Goal: Navigation & Orientation: Understand site structure

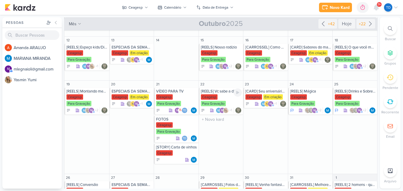
scroll to position [105, 0]
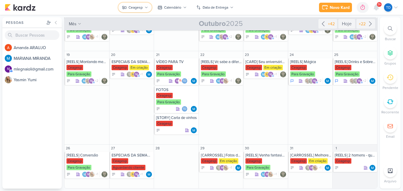
click at [145, 5] on button "Ceagesp" at bounding box center [135, 8] width 33 height 10
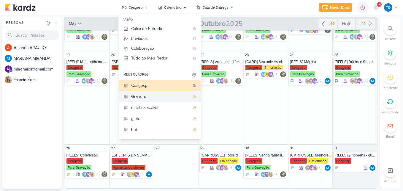
click at [160, 95] on div "Granero" at bounding box center [160, 96] width 59 height 6
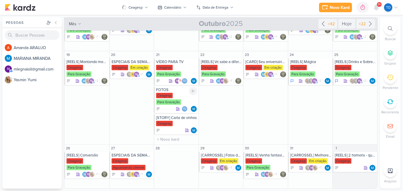
scroll to position [90, 0]
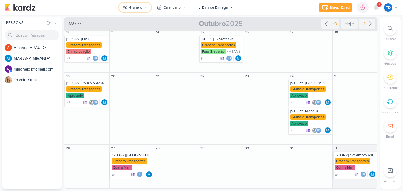
click at [146, 7] on icon at bounding box center [146, 7] width 2 height 1
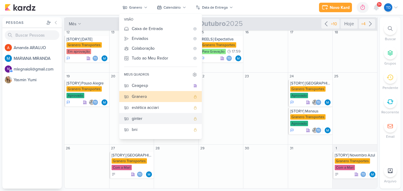
click at [146, 118] on div "ginter" at bounding box center [161, 118] width 59 height 6
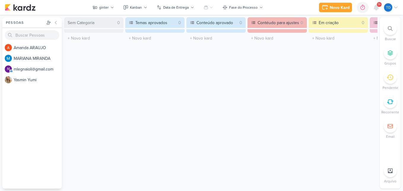
scroll to position [0, 0]
click at [139, 10] on div "Kanban" at bounding box center [136, 7] width 12 height 5
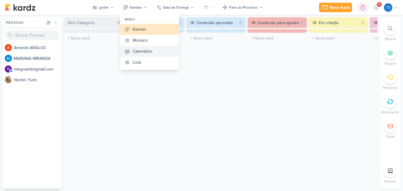
click at [147, 50] on div "Calendário" at bounding box center [143, 51] width 20 height 6
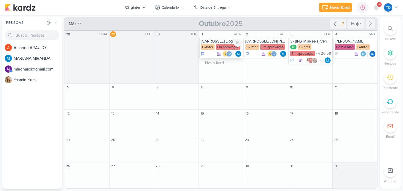
click at [226, 44] on div "[CARROSSEL] Elogios G-Inter Em aprovação Td" at bounding box center [221, 48] width 45 height 20
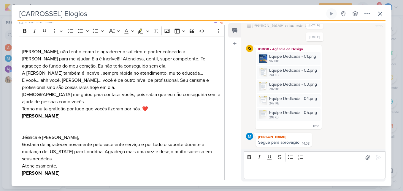
scroll to position [238, 0]
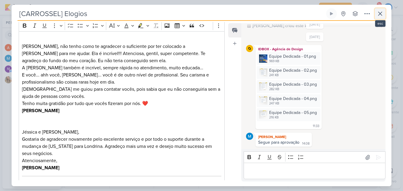
click at [384, 12] on button at bounding box center [380, 13] width 11 height 11
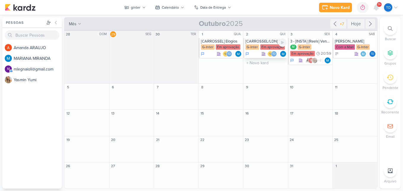
click at [268, 48] on div "Em aprovação" at bounding box center [272, 46] width 25 height 5
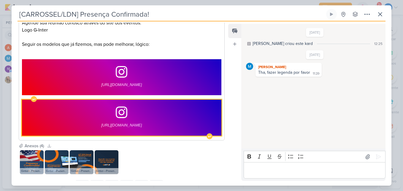
scroll to position [341, 0]
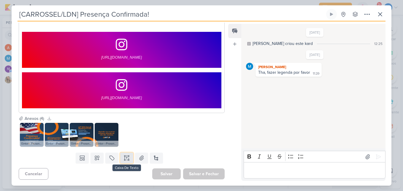
click at [130, 158] on button at bounding box center [126, 157] width 13 height 11
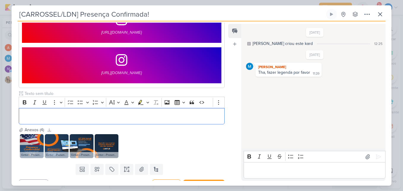
scroll to position [378, 0]
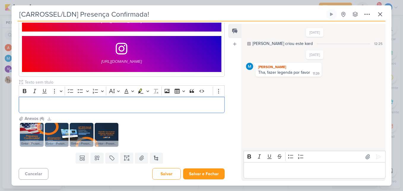
click at [27, 130] on img at bounding box center [32, 135] width 24 height 24
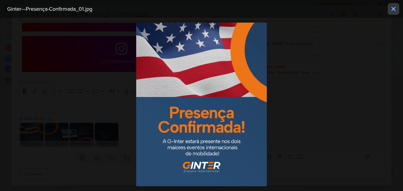
click at [393, 10] on icon at bounding box center [393, 8] width 7 height 7
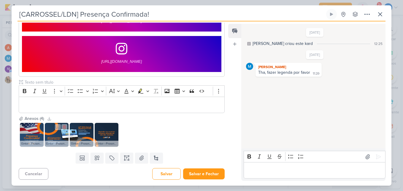
click at [53, 133] on img at bounding box center [57, 135] width 24 height 24
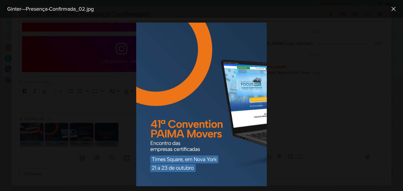
click at [303, 124] on div at bounding box center [201, 104] width 403 height 173
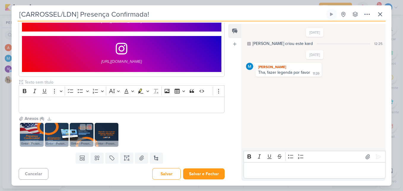
click at [85, 135] on img at bounding box center [82, 135] width 24 height 24
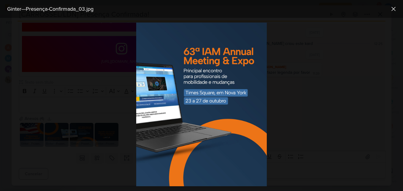
click at [322, 59] on div at bounding box center [201, 104] width 403 height 173
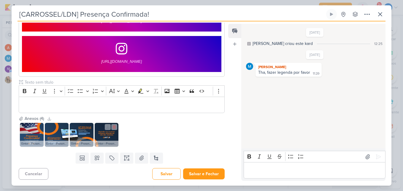
click at [106, 133] on img at bounding box center [107, 135] width 24 height 24
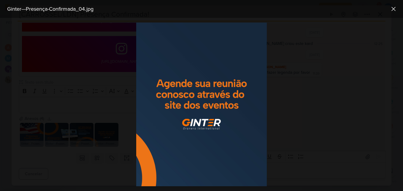
click at [204, 97] on img at bounding box center [201, 104] width 131 height 163
click at [124, 113] on div at bounding box center [201, 104] width 403 height 173
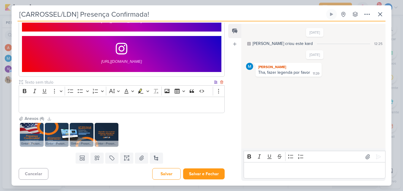
click at [96, 104] on p "Editor editing area: main" at bounding box center [122, 104] width 200 height 7
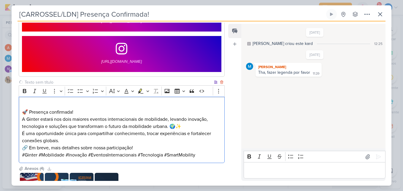
click at [23, 110] on p "🚀 Presença confirmada! A Ginter estará nos dois maiores eventos internacionais …" at bounding box center [122, 115] width 200 height 29
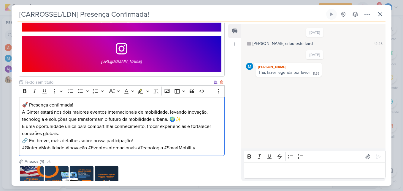
click at [83, 108] on p "🚀 Presença confirmada! A Ginter estará nos dois maiores eventos internacionais …" at bounding box center [122, 111] width 200 height 21
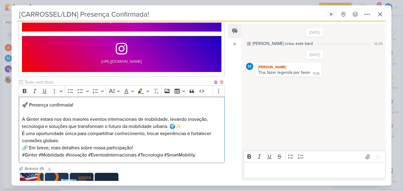
click at [197, 127] on p "⁠⁠⁠⁠⁠⁠⁠ A Ginter estará nos dois maiores eventos internacionais de mobilidade, …" at bounding box center [122, 118] width 200 height 21
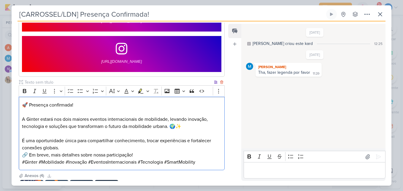
click at [64, 146] on p "É uma oportunidade única para compartilhar conhecimento, trocar experiências e …" at bounding box center [122, 144] width 200 height 14
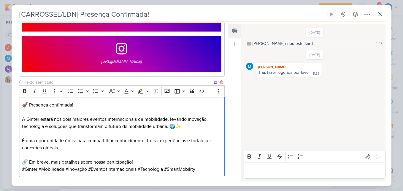
click at [151, 160] on p "🔗 Em breve, mais detalhes sobre nossa participação!" at bounding box center [122, 161] width 200 height 7
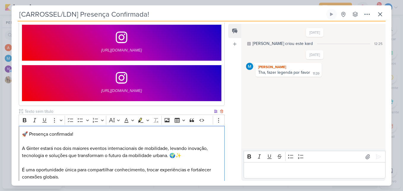
scroll to position [449, 0]
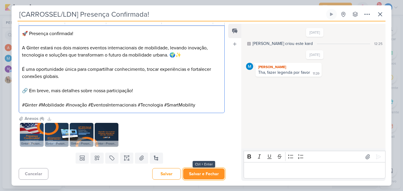
click at [192, 171] on button "Salvar e Fechar" at bounding box center [204, 173] width 42 height 11
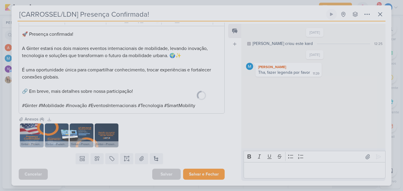
scroll to position [448, 0]
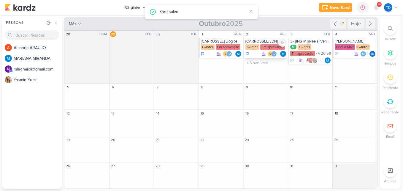
click at [258, 49] on div "G-Inter" at bounding box center [253, 46] width 14 height 5
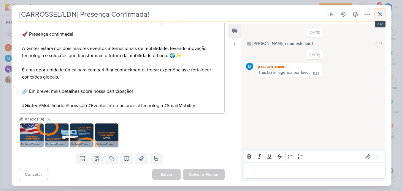
click at [381, 10] on button at bounding box center [380, 14] width 11 height 11
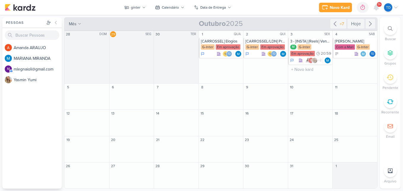
click at [307, 36] on div "3 SEX" at bounding box center [310, 34] width 45 height 7
click at [307, 42] on div "3 - [INSTA] {Reels} Vendedor x Coordenador" at bounding box center [310, 41] width 41 height 5
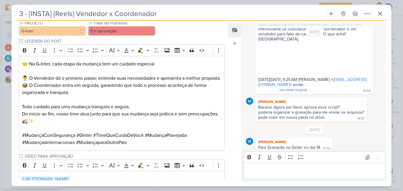
scroll to position [470, 0]
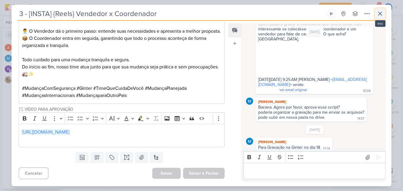
click at [380, 9] on button at bounding box center [380, 13] width 11 height 11
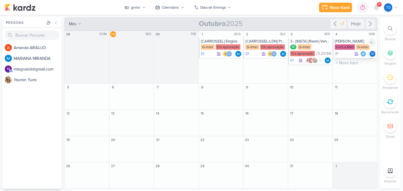
click at [343, 46] on div "Com a Mari" at bounding box center [345, 46] width 20 height 5
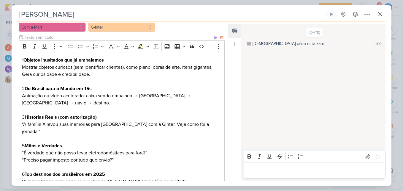
scroll to position [37, 0]
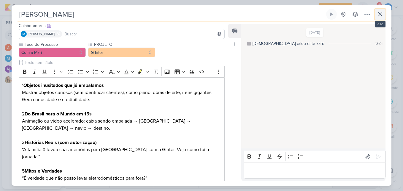
click at [385, 13] on button at bounding box center [380, 14] width 11 height 11
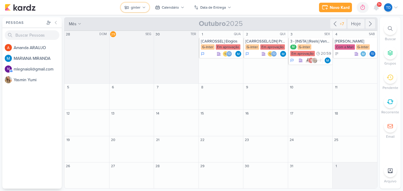
click at [140, 8] on div "ginter" at bounding box center [136, 7] width 10 height 5
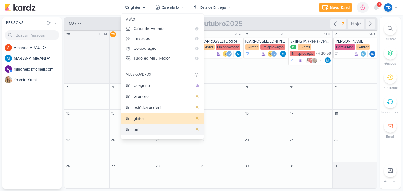
click at [154, 128] on div "bni" at bounding box center [163, 129] width 59 height 6
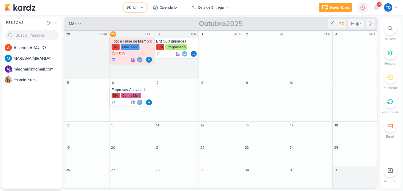
click at [144, 7] on button "bni" at bounding box center [135, 8] width 24 height 10
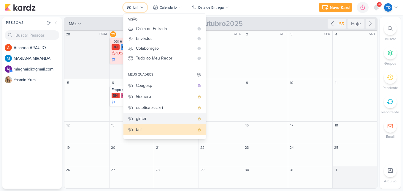
scroll to position [42, 0]
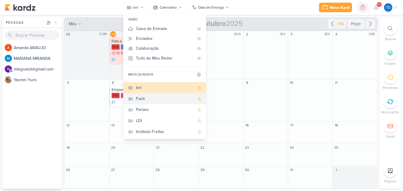
click at [151, 99] on div "Fasb" at bounding box center [165, 98] width 59 height 6
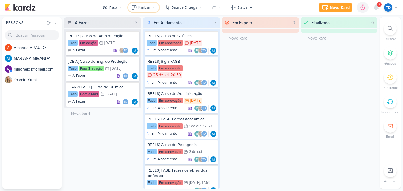
click at [150, 9] on div "Kanban" at bounding box center [144, 7] width 12 height 5
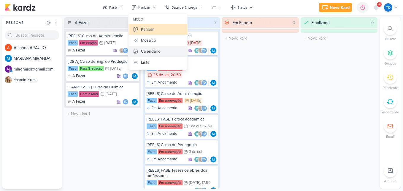
click at [168, 50] on button "Calendário" at bounding box center [158, 51] width 59 height 11
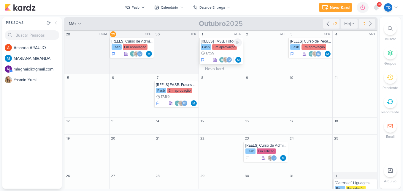
click at [220, 46] on div "Em aprovação" at bounding box center [224, 46] width 25 height 5
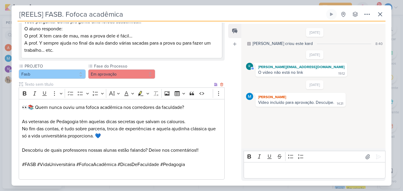
scroll to position [91, 0]
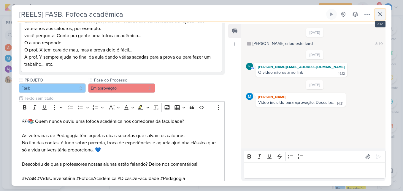
click at [380, 11] on icon at bounding box center [380, 14] width 7 height 7
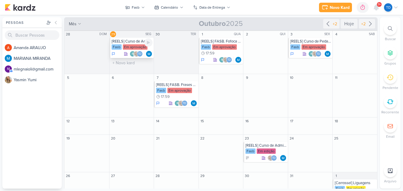
click at [136, 48] on div "Em aprovação" at bounding box center [135, 46] width 25 height 5
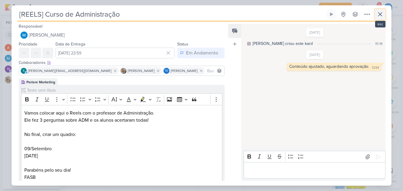
click at [381, 14] on icon at bounding box center [381, 14] width 4 height 4
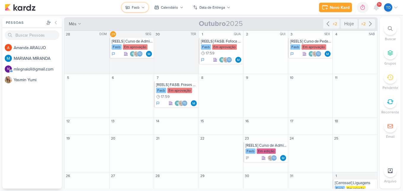
click at [142, 8] on icon at bounding box center [143, 8] width 4 height 4
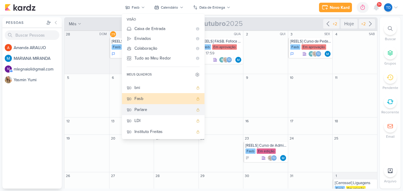
click at [148, 113] on div "Parlare" at bounding box center [164, 109] width 59 height 6
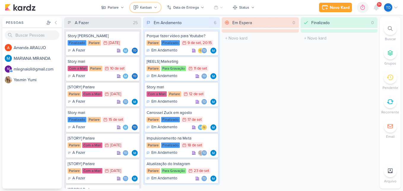
click at [148, 7] on div "Kanban" at bounding box center [146, 7] width 12 height 5
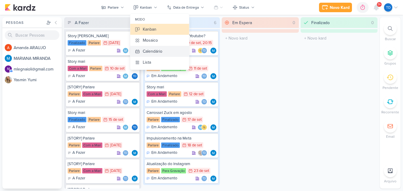
click at [169, 47] on button "Calendário" at bounding box center [159, 51] width 59 height 11
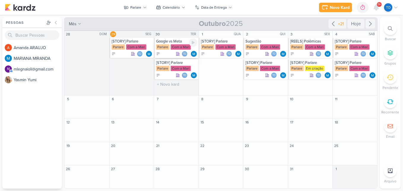
click at [175, 43] on div "Google vs Meta" at bounding box center [176, 41] width 41 height 5
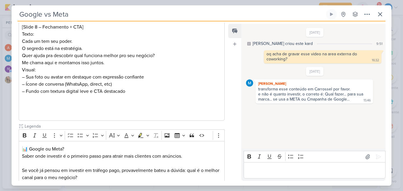
scroll to position [761, 0]
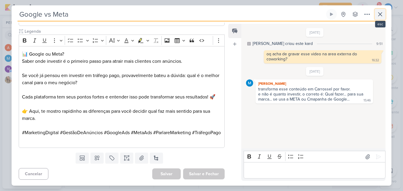
click at [382, 13] on icon at bounding box center [380, 14] width 7 height 7
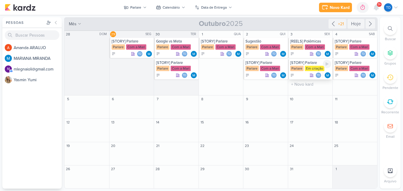
click at [314, 66] on div "Em criação" at bounding box center [315, 68] width 20 height 5
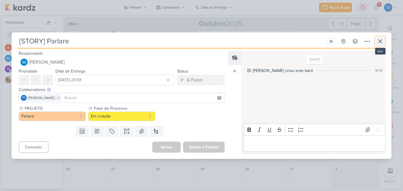
click at [380, 40] on icon at bounding box center [380, 41] width 7 height 7
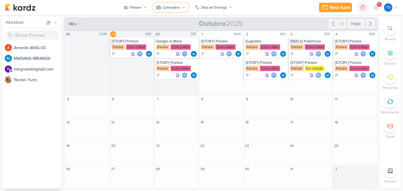
click at [174, 10] on button "Calendário" at bounding box center [171, 8] width 36 height 10
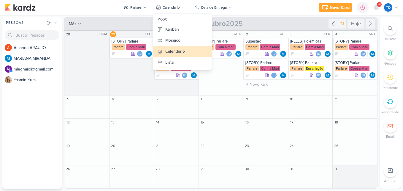
click at [272, 91] on div "2 QUI Sugestão Parlare Com a Mari Td" at bounding box center [265, 63] width 45 height 65
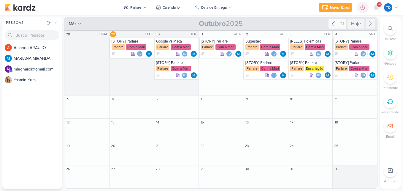
click at [339, 20] on div "+21" at bounding box center [338, 24] width 18 height 10
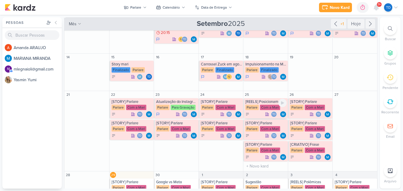
scroll to position [79, 0]
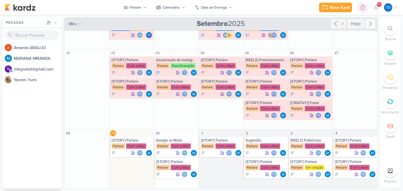
click at [367, 26] on icon at bounding box center [370, 23] width 7 height 7
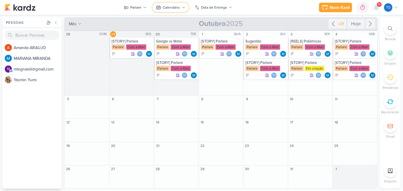
click at [164, 5] on div "Calendário" at bounding box center [171, 7] width 17 height 5
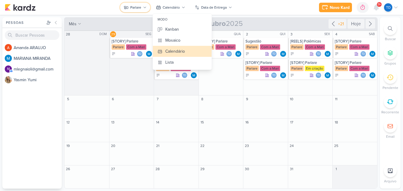
click at [138, 8] on div "Parlare" at bounding box center [135, 7] width 11 height 5
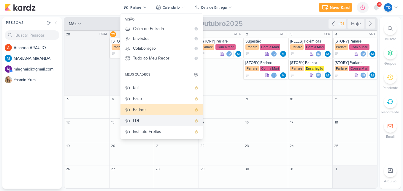
click at [144, 121] on div "LDI" at bounding box center [162, 120] width 59 height 6
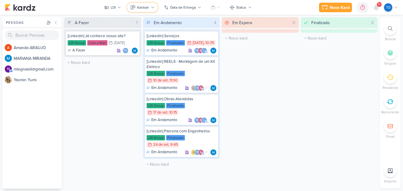
click at [155, 12] on button "Kanban" at bounding box center [142, 8] width 31 height 10
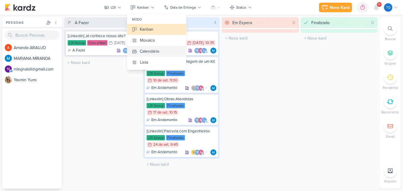
click at [150, 51] on div "Calendário" at bounding box center [150, 51] width 20 height 6
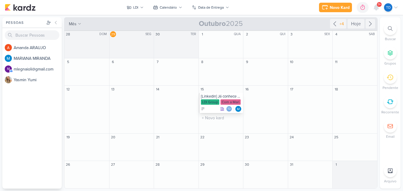
click at [215, 99] on div "[Linkedin] Já conhece nosso site?" at bounding box center [221, 96] width 41 height 5
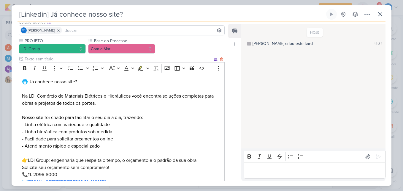
scroll to position [97, 0]
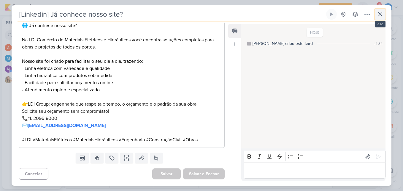
click at [380, 14] on icon at bounding box center [380, 14] width 7 height 7
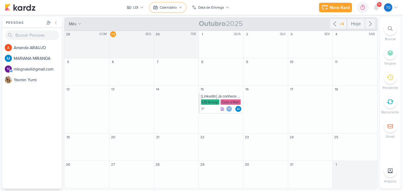
click at [163, 9] on div "Calendário" at bounding box center [168, 7] width 17 height 5
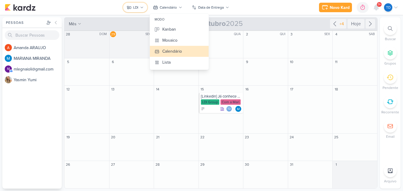
click at [146, 7] on button "LDI" at bounding box center [135, 8] width 24 height 10
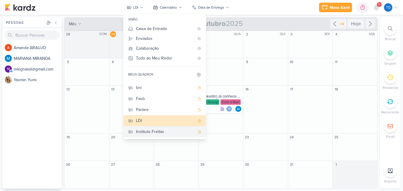
click at [157, 131] on div "Instituto Freitas" at bounding box center [165, 131] width 59 height 6
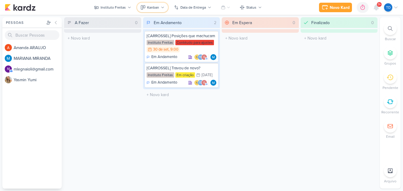
click at [160, 4] on button "Kanban" at bounding box center [152, 8] width 31 height 10
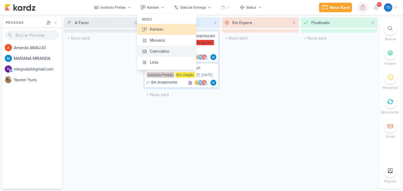
click at [173, 50] on button "Calendário" at bounding box center [167, 51] width 59 height 11
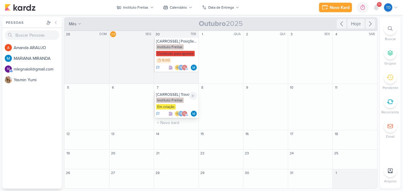
click at [181, 108] on div "Instituto Freitas Em criação" at bounding box center [176, 103] width 41 height 12
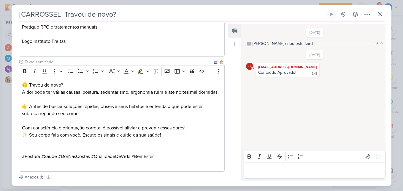
scroll to position [371, 0]
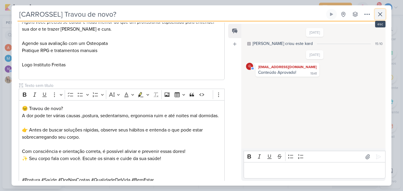
click at [381, 14] on icon at bounding box center [381, 14] width 4 height 4
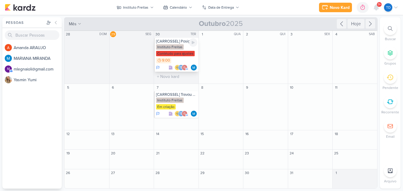
click at [185, 50] on div "Instituto Freitas Contéudo para ajustes 9:00" at bounding box center [176, 54] width 41 height 20
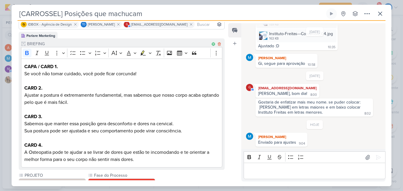
scroll to position [0, 0]
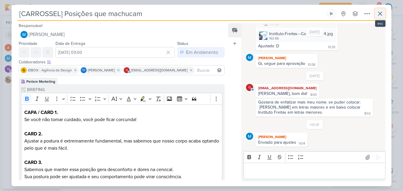
click at [378, 12] on icon at bounding box center [380, 13] width 7 height 7
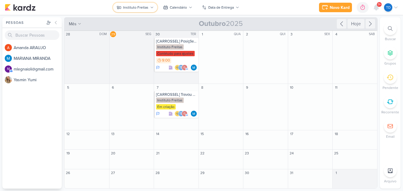
click at [132, 6] on div "Instituto Freitas" at bounding box center [135, 7] width 25 height 5
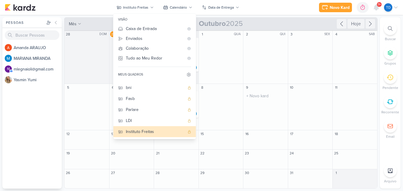
click at [244, 108] on div "9 O título do kard deve ter menos que 100 caracteres" at bounding box center [265, 107] width 45 height 46
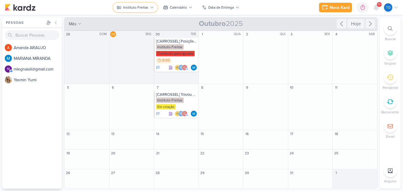
drag, startPoint x: 153, startPoint y: 4, endPoint x: 154, endPoint y: 7, distance: 3.3
click at [153, 4] on button "Instituto Freitas" at bounding box center [135, 8] width 44 height 10
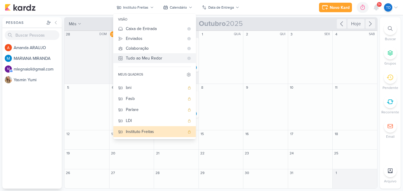
click at [144, 57] on div "Tudo ao Meu Redor" at bounding box center [155, 58] width 58 height 6
